Goal: Check status: Check status

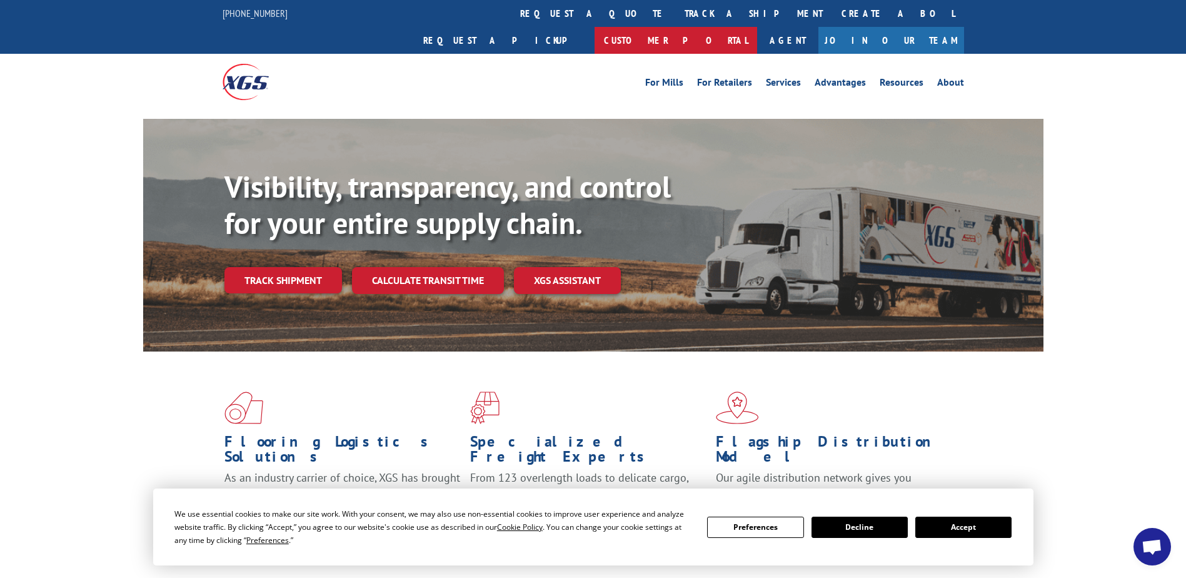
click at [757, 27] on link "Customer Portal" at bounding box center [676, 40] width 163 height 27
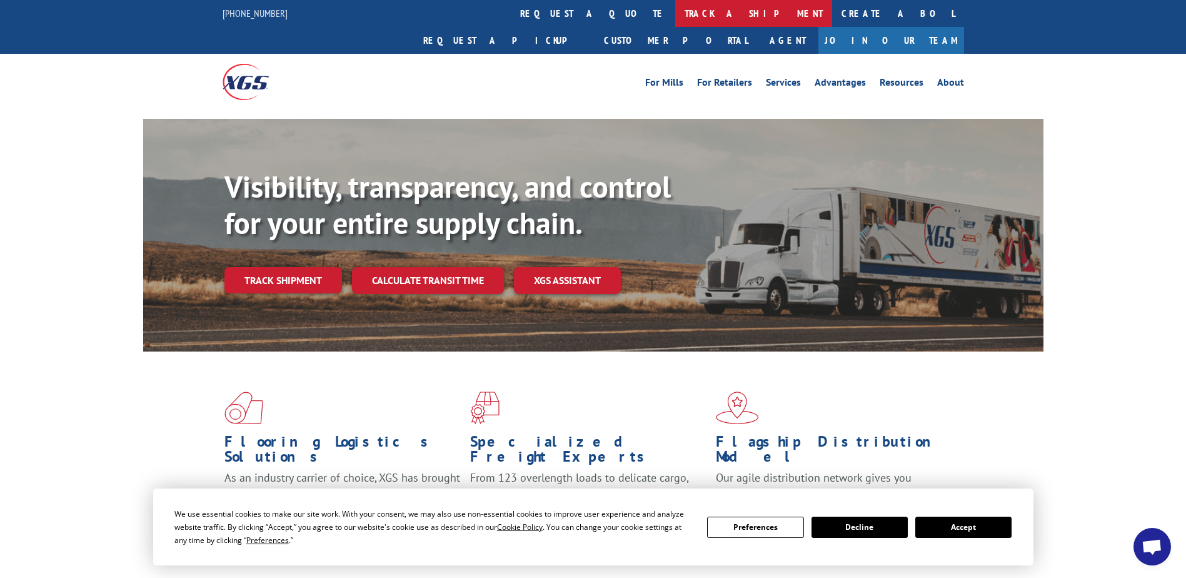
click at [675, 16] on link "track a shipment" at bounding box center [753, 13] width 157 height 27
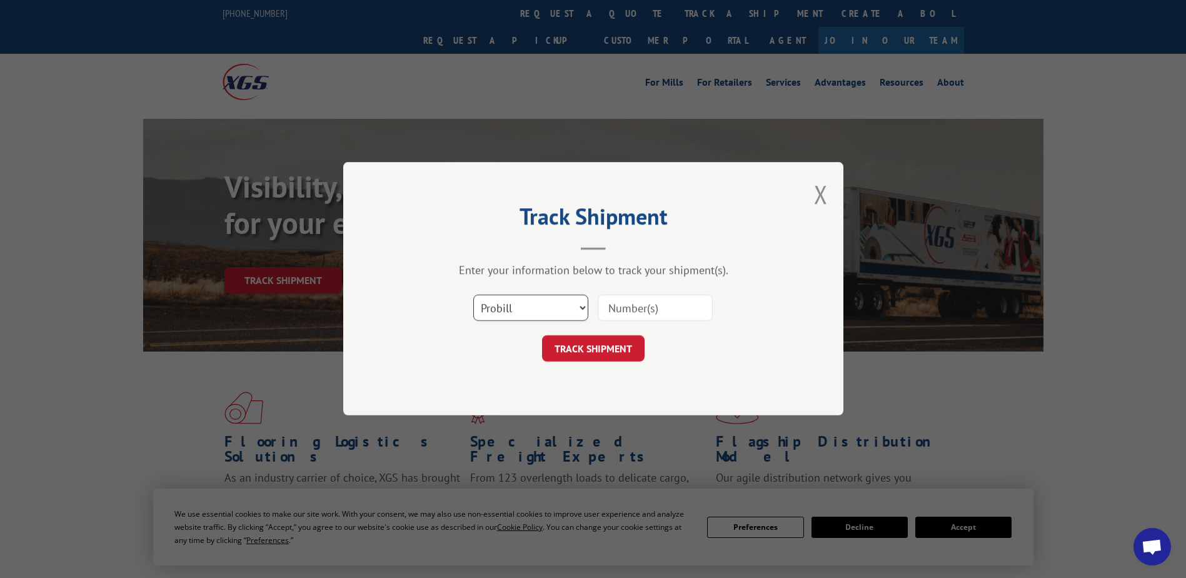
click at [577, 300] on select "Select category... Probill BOL PO" at bounding box center [530, 308] width 115 height 26
select select "bol"
click at [473, 295] on select "Select category... Probill BOL PO" at bounding box center [530, 308] width 115 height 26
click at [624, 306] on input at bounding box center [655, 308] width 115 height 26
type input "6100047853"
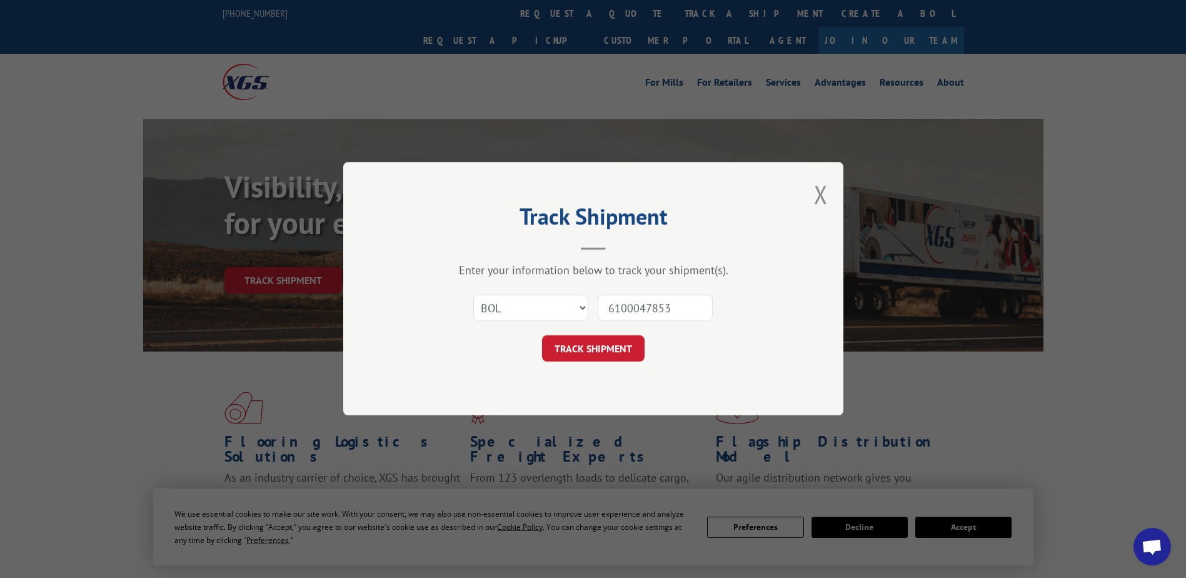
click button "TRACK SHIPMENT" at bounding box center [593, 349] width 103 height 26
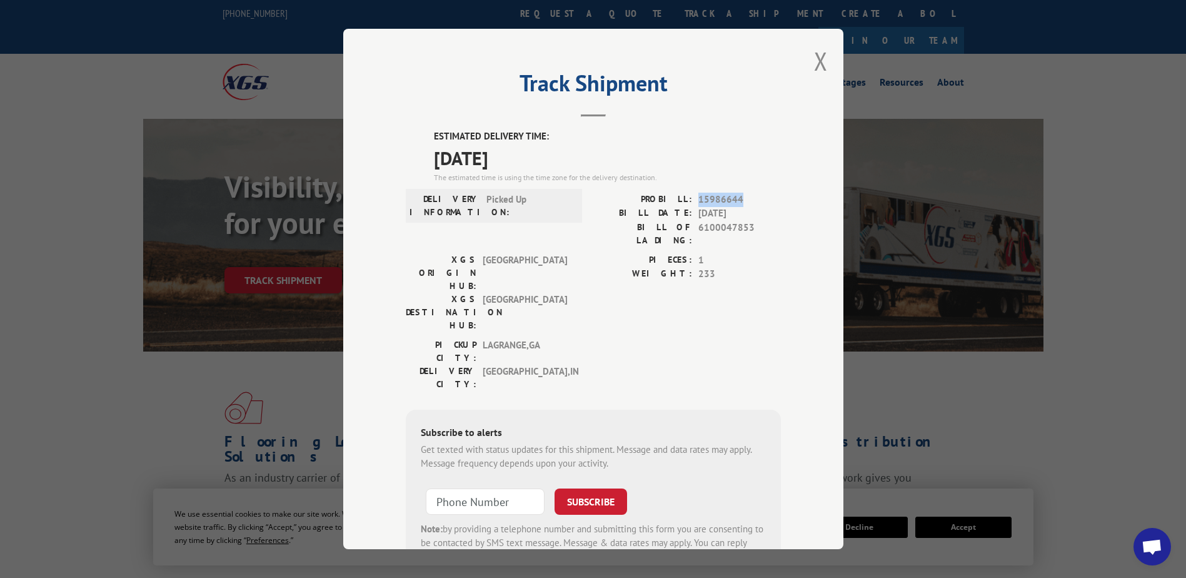
drag, startPoint x: 739, startPoint y: 198, endPoint x: 690, endPoint y: 198, distance: 48.2
click at [690, 198] on div "PROBILL: 15986644" at bounding box center [688, 200] width 188 height 14
drag, startPoint x: 690, startPoint y: 198, endPoint x: 705, endPoint y: 199, distance: 14.4
copy span "15986644"
drag, startPoint x: 768, startPoint y: 224, endPoint x: 652, endPoint y: 196, distance: 119.5
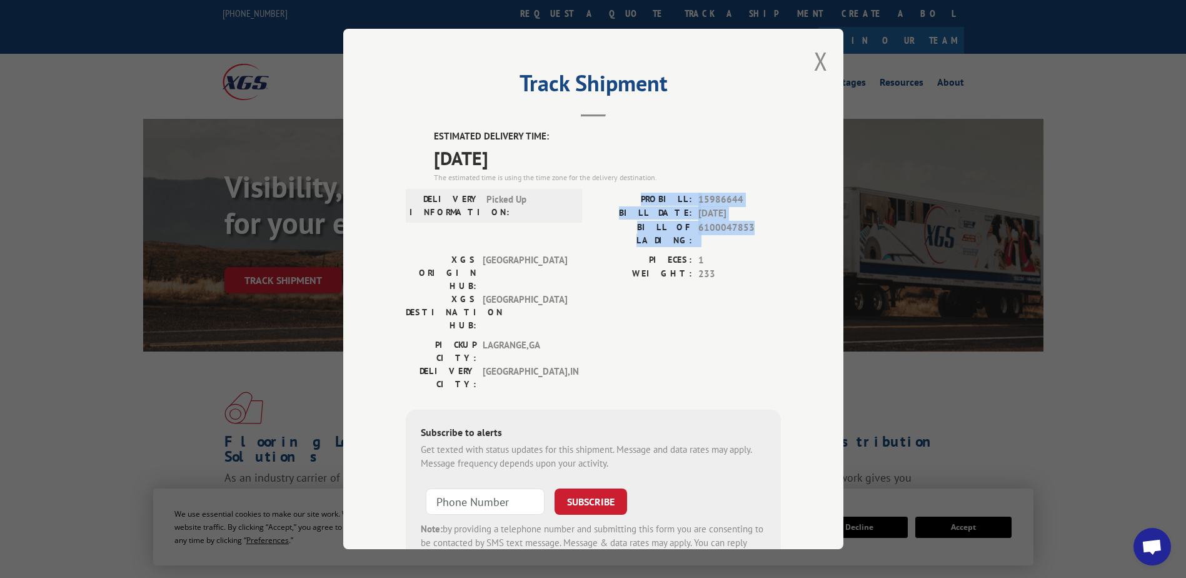
click at [652, 196] on div "PROBILL: 15986644 BILL DATE: [DATE] BILL OF LADING: 6100047853" at bounding box center [688, 220] width 188 height 54
drag, startPoint x: 652, startPoint y: 196, endPoint x: 665, endPoint y: 198, distance: 13.2
copy div "PROBILL: 15986644 BILL DATE: [DATE] BILL OF LADING: 6100047853"
click at [814, 63] on button "Close modal" at bounding box center [821, 60] width 14 height 33
